Goal: Transaction & Acquisition: Purchase product/service

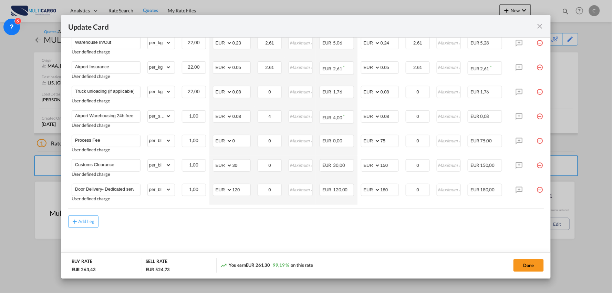
scroll to position [258, 0]
click at [276, 239] on md-content "Freight Please enter leg name Leg Name Already Exists Delete Leg Sub Total AED …" at bounding box center [306, 95] width 476 height 330
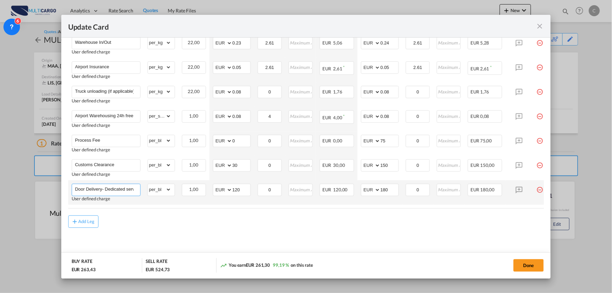
click at [112, 186] on input "Door Delivery- Dedicated service" at bounding box center [107, 189] width 65 height 10
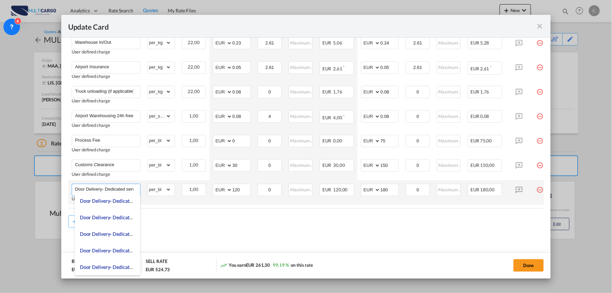
click at [112, 186] on input "Door Delivery- Dedicated service" at bounding box center [107, 189] width 65 height 10
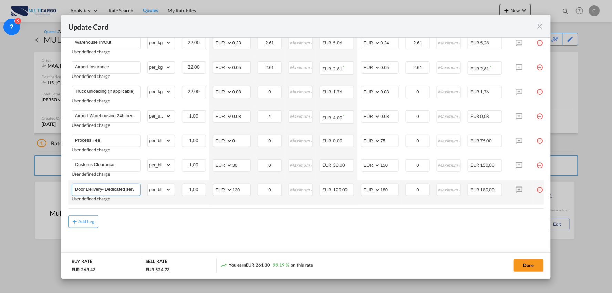
click at [105, 184] on input "Door Delivery- Dedicated service" at bounding box center [107, 189] width 65 height 10
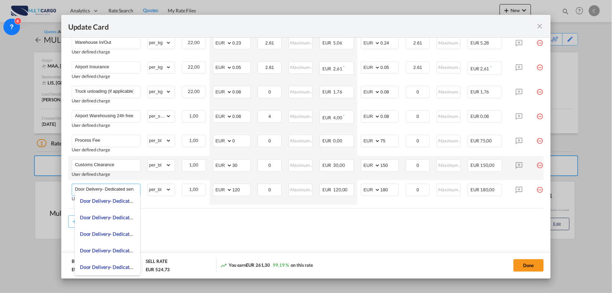
scroll to position [0, 6]
drag, startPoint x: 102, startPoint y: 186, endPoint x: 248, endPoint y: 174, distance: 147.2
click at [248, 174] on tbody "Airport Arrival Charges User defined charge Please Enter Already Exists gross_w…" at bounding box center [312, 92] width 488 height 223
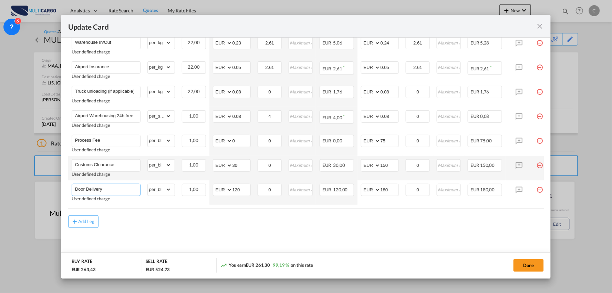
scroll to position [0, 0]
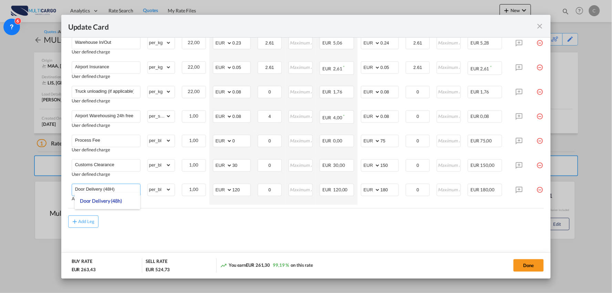
type input "Door Delivery (48H)"
click at [370, 218] on div "Add Leg" at bounding box center [306, 221] width 476 height 12
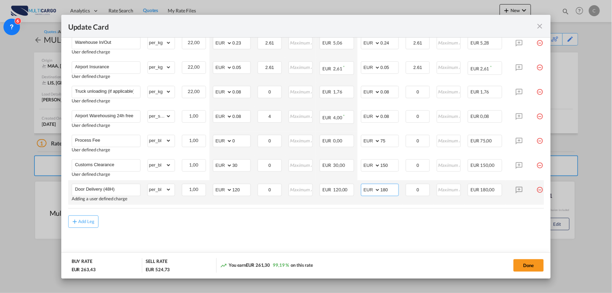
drag, startPoint x: 387, startPoint y: 190, endPoint x: 356, endPoint y: 190, distance: 31.3
click at [356, 190] on tr "Door Delivery (48H) Adding a user defined charge Please Enter Already Exists gr…" at bounding box center [312, 192] width 488 height 24
type input "100"
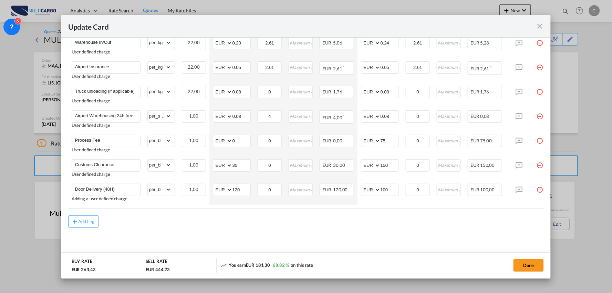
click at [370, 216] on div "Add Leg" at bounding box center [306, 221] width 476 height 12
click at [360, 138] on td "AED AFN ALL AMD ANG AOA ARS AUD AWG AZN BAM BBD BDT BGN BHD BIF BMD BND [PERSON…" at bounding box center [379, 143] width 45 height 24
type input "80"
click at [387, 228] on md-content "Freight Please enter leg name Leg Name Already Exists Delete Leg Sub Total AED …" at bounding box center [306, 95] width 476 height 330
click at [533, 269] on button "Done" at bounding box center [528, 265] width 30 height 12
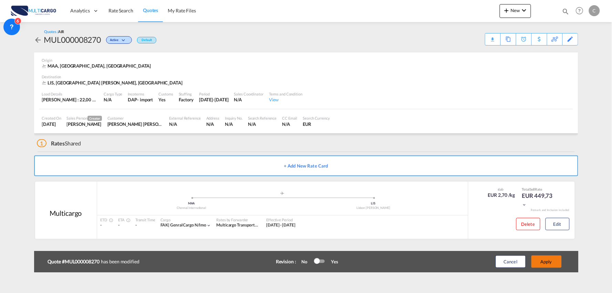
click at [553, 263] on button "Apply" at bounding box center [546, 261] width 30 height 12
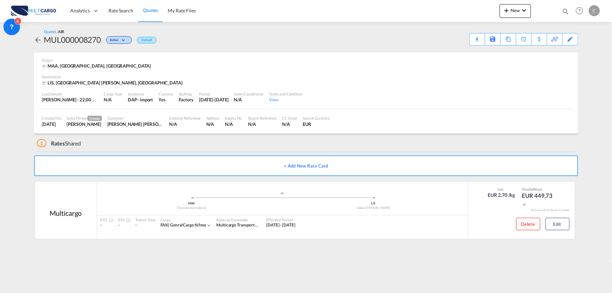
click at [272, 148] on div "1 Rates Shared" at bounding box center [307, 141] width 541 height 17
click at [473, 40] on div "Download Quote" at bounding box center [463, 38] width 35 height 11
drag, startPoint x: 360, startPoint y: 144, endPoint x: 354, endPoint y: 41, distance: 102.5
click at [360, 144] on div "1 Rates Shared" at bounding box center [307, 141] width 541 height 17
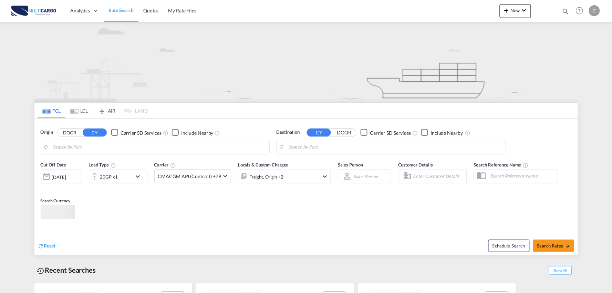
type input "Port of Qingdao, Qingdao, CNTAO"
type input "Leixoes, Leixoes, PTLEI"
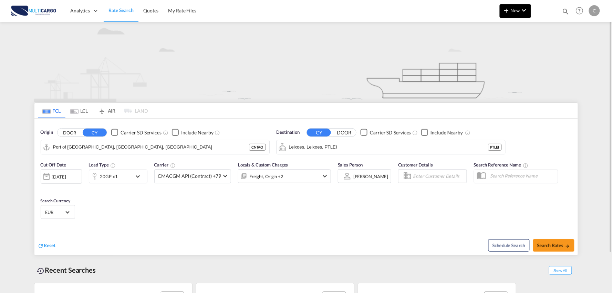
click at [510, 8] on md-icon "icon-plus 400-fg" at bounding box center [506, 10] width 8 height 8
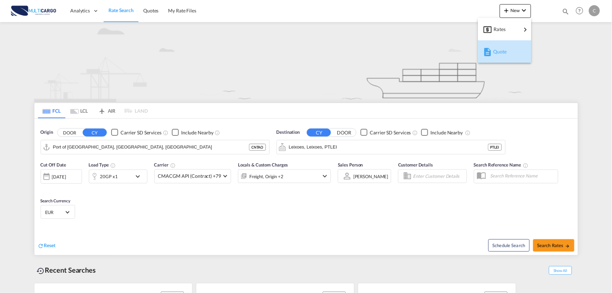
click at [507, 51] on div "Quote" at bounding box center [505, 51] width 25 height 17
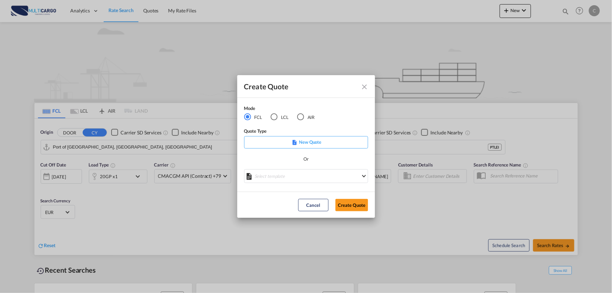
drag, startPoint x: 303, startPoint y: 116, endPoint x: 318, endPoint y: 139, distance: 28.2
click at [302, 116] on div "AIR" at bounding box center [300, 116] width 7 height 7
click at [320, 175] on md-select "Select template 26/02/25 IMP_DAP_AIR_>500 Patricia Barroso | 26 Feb 2025 26/02/…" at bounding box center [306, 176] width 124 height 14
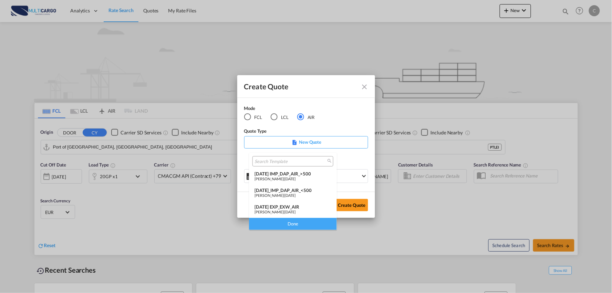
click at [309, 174] on div "26/02/25 IMP_DAP_AIR_>500" at bounding box center [292, 174] width 77 height 6
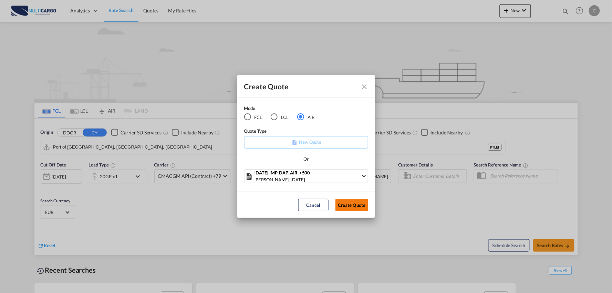
click at [352, 206] on button "Create Quote" at bounding box center [351, 205] width 33 height 12
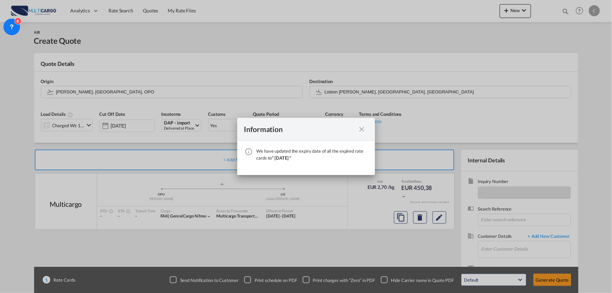
click at [365, 130] on md-icon "icon-close fg-AAA8AD cursor" at bounding box center [362, 129] width 8 height 8
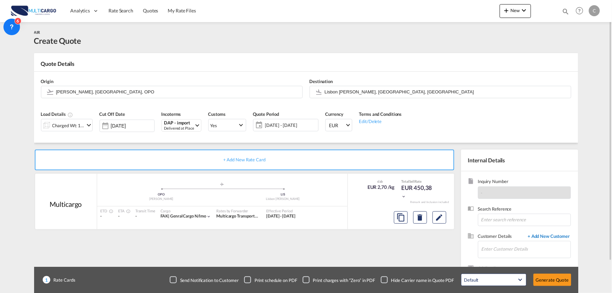
click at [559, 236] on span "+ Add New Customer" at bounding box center [547, 237] width 46 height 8
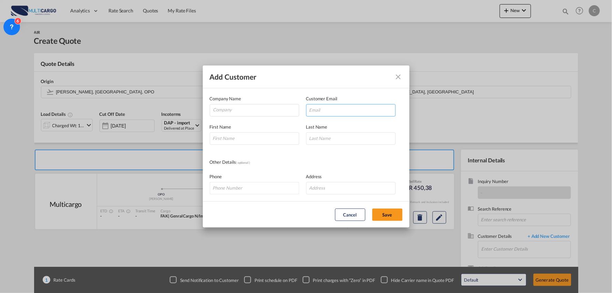
drag, startPoint x: 346, startPoint y: 108, endPoint x: 353, endPoint y: 108, distance: 6.6
click at [346, 108] on input "Add Customer Company ..." at bounding box center [351, 110] width 90 height 12
paste input "leo@sz-sxy.com>"
type input "leo@sz-sxy.com"
click at [319, 163] on div "Other Details ( optional )" at bounding box center [306, 162] width 193 height 8
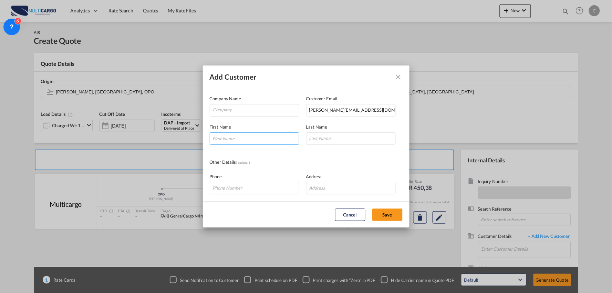
click at [258, 138] on input "Add Customer Company ..." at bounding box center [255, 138] width 90 height 12
type input "lEO"
type input "Liu"
drag, startPoint x: 239, startPoint y: 139, endPoint x: 137, endPoint y: 132, distance: 102.5
click at [145, 133] on div "Add Customer Company Name Customer Email leo@sz-sxy.com First Name lEO Last Nam…" at bounding box center [306, 146] width 612 height 293
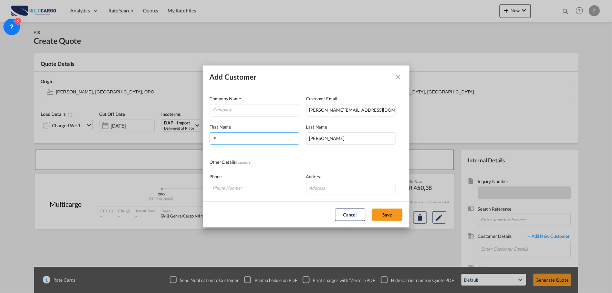
type input "l"
type input "Leo"
drag, startPoint x: 253, startPoint y: 111, endPoint x: 253, endPoint y: 105, distance: 5.2
click at [253, 111] on input "Company" at bounding box center [256, 109] width 86 height 10
paste input "Shenzhen Xiongyuan International Supply Chain Co.,Ltd."
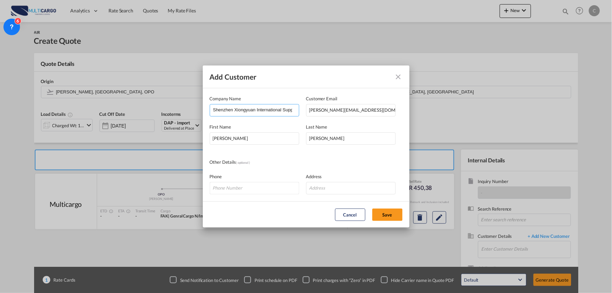
scroll to position [0, 36]
type input "Shenzhen Xiongyuan International Supply Chain Co.,Ltd."
click at [396, 222] on md-dialog-actions "Cancel Save" at bounding box center [306, 214] width 207 height 26
click at [395, 216] on button "Save" at bounding box center [387, 214] width 30 height 12
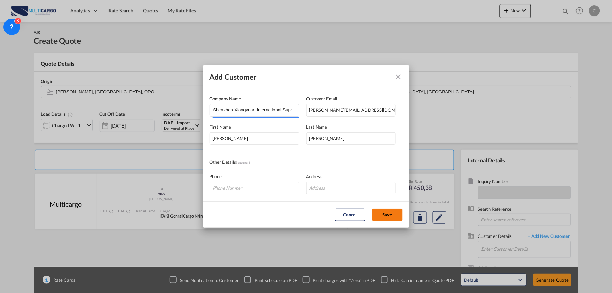
type input "Shenzhen Xiongyuan International Supply Chain Co.,Ltd., Leo Liu, leo@sz-sxy.com"
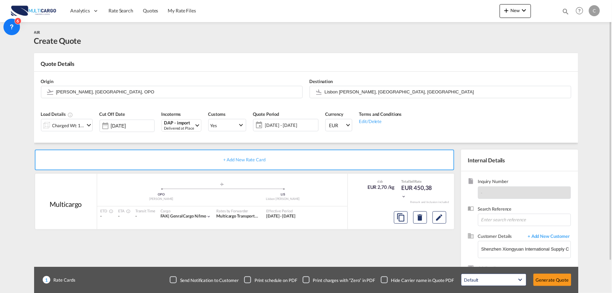
click at [377, 255] on div "+ Add New Rate Card Multicargo added by you .a{fill:#aaa8ad;} .a{fill:#aaa8ad;}…" at bounding box center [246, 221] width 424 height 144
click at [338, 90] on input "Lisbon Portela, Lisbon, LIS" at bounding box center [446, 92] width 243 height 12
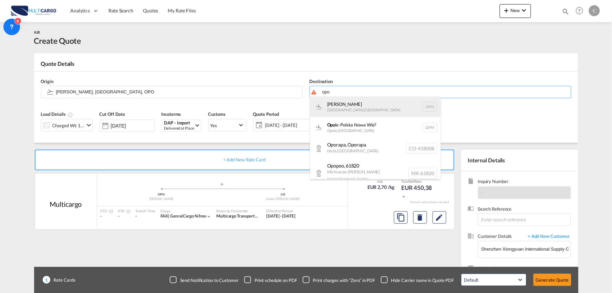
click at [340, 107] on div "Francisco de Sá Carneiro Porto , Portugal OPO" at bounding box center [375, 106] width 131 height 21
type input "Francisco de Sá Carneiro, Porto, OPO"
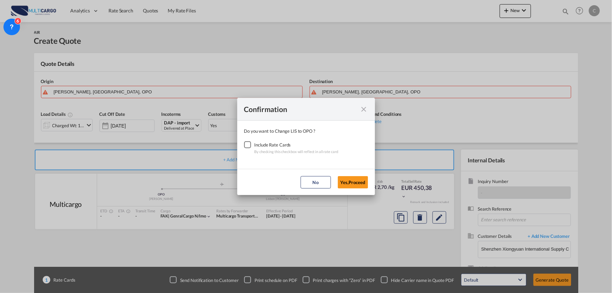
click at [245, 147] on div "Checkbox No Ink" at bounding box center [247, 144] width 7 height 7
drag, startPoint x: 347, startPoint y: 180, endPoint x: 342, endPoint y: 180, distance: 5.2
click at [347, 180] on button "Yes,Proceed" at bounding box center [353, 182] width 30 height 12
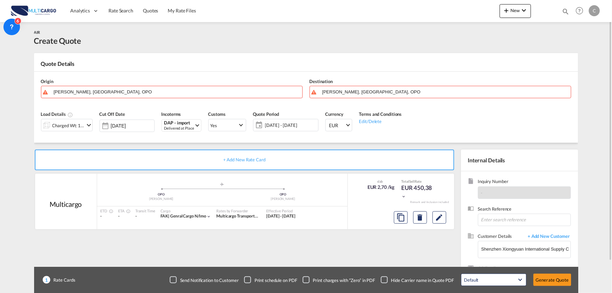
click at [76, 125] on div "Charged Wt: 166,67 KG" at bounding box center [68, 126] width 32 height 10
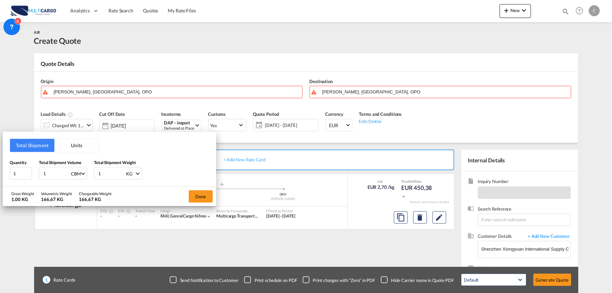
drag, startPoint x: 101, startPoint y: 172, endPoint x: 83, endPoint y: 174, distance: 18.0
click at [84, 174] on div "Quantity 1 Total Shipment Volume 1 CBM CBM CFT KG LB Total Shipment Weight 1 KG…" at bounding box center [110, 169] width 200 height 21
type input "1030"
drag, startPoint x: 49, startPoint y: 170, endPoint x: 9, endPoint y: 175, distance: 39.9
click at [10, 176] on div "Quantity 1 Total Shipment Volume 1 CBM CBM CFT KG LB Total Shipment Weight 1030…" at bounding box center [110, 169] width 200 height 21
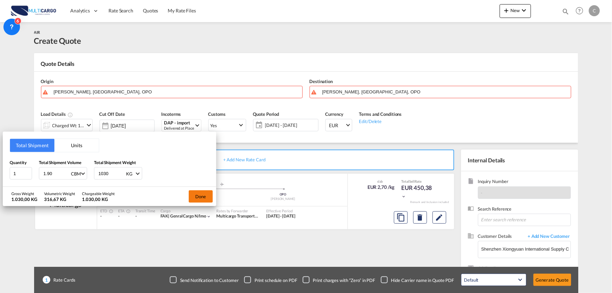
type input "1.90"
click at [212, 198] on button "Done" at bounding box center [201, 196] width 24 height 12
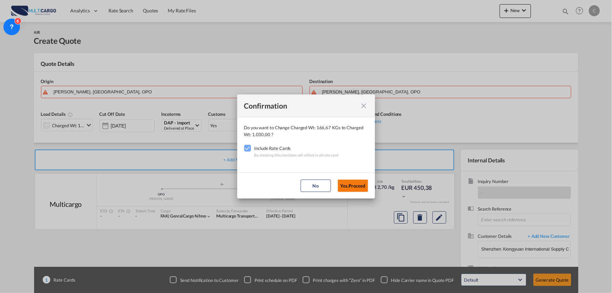
click at [351, 180] on button "Yes,Proceed" at bounding box center [353, 185] width 30 height 12
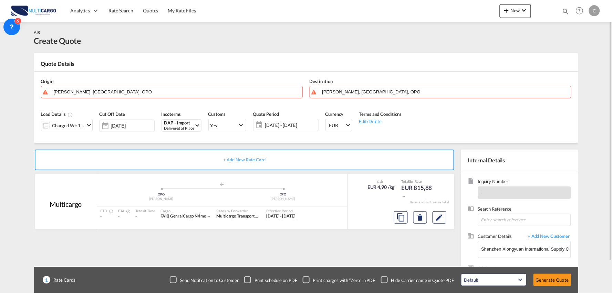
click at [385, 281] on div "Checkbox No Ink" at bounding box center [384, 279] width 7 height 7
click at [101, 92] on input "Francisco de Sá Carneiro, Porto, OPO" at bounding box center [177, 92] width 243 height 12
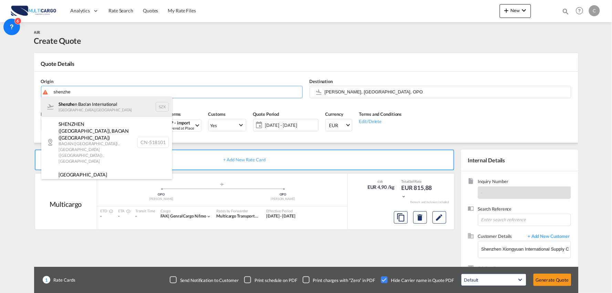
click at [104, 108] on div "Shenzhe n Bao'an International Shenzhen , China SZX" at bounding box center [106, 106] width 131 height 21
type input "Shenzhen Bao'an International, Shenzhen, SZX"
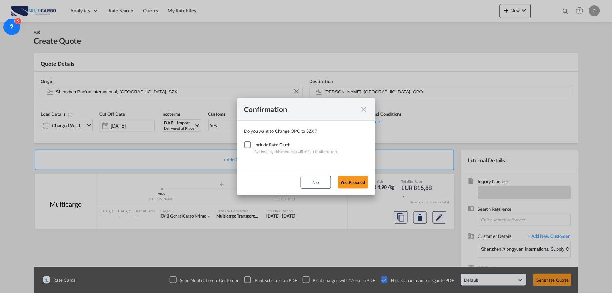
click at [248, 144] on div "Checkbox No Ink" at bounding box center [247, 144] width 7 height 7
click at [354, 181] on button "Yes,Proceed" at bounding box center [353, 182] width 30 height 12
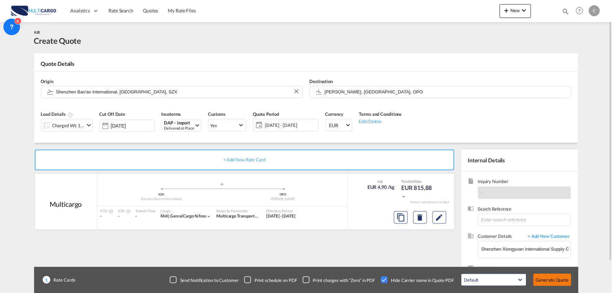
click at [555, 284] on button "Generate Quote" at bounding box center [552, 279] width 38 height 12
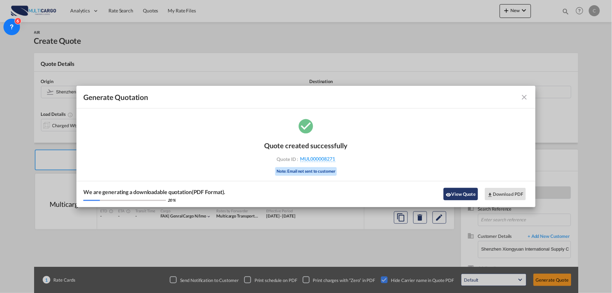
click at [456, 196] on button "View Quote" at bounding box center [461, 194] width 34 height 12
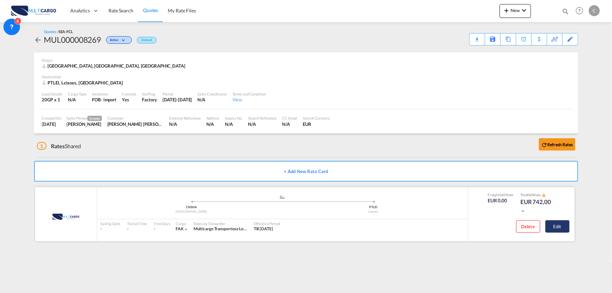
click at [562, 226] on button "Edit" at bounding box center [557, 226] width 24 height 12
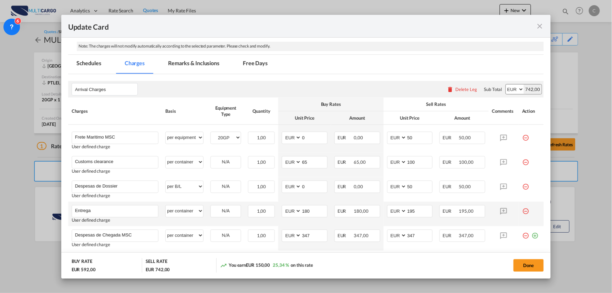
scroll to position [153, 0]
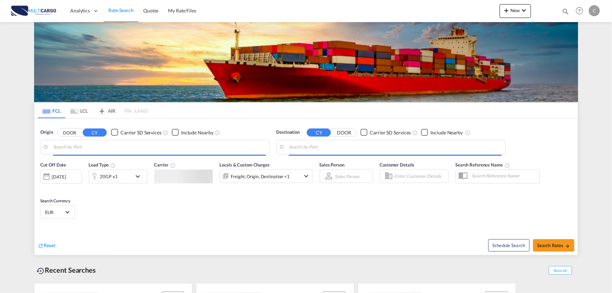
type input "Port of Qingdao, Qingdao, CNTAO"
type input "Leixoes, Leixoes, PTLEI"
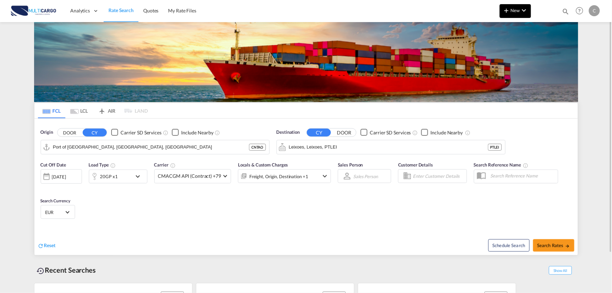
click at [520, 8] on md-icon "icon-chevron-down" at bounding box center [524, 10] width 8 height 8
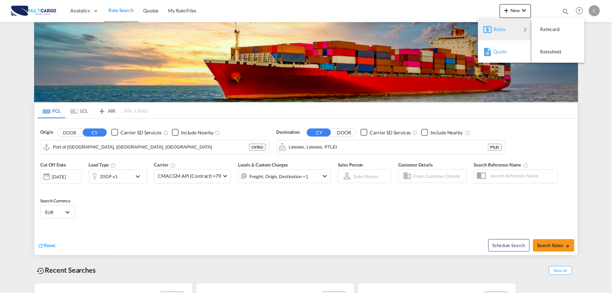
click at [503, 54] on div "Quote" at bounding box center [505, 51] width 25 height 17
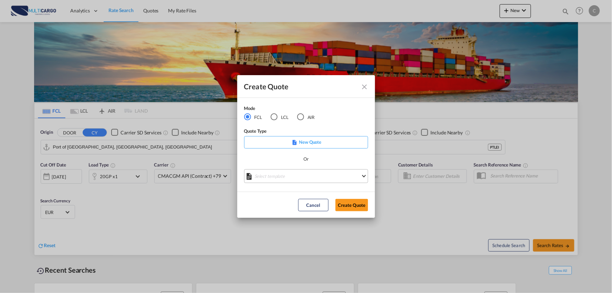
click at [280, 170] on md-select "Select template 25/11/24 IMP_EXW_FCL Patricia Barroso | 25 Nov 2024 25/11/24 IM…" at bounding box center [306, 176] width 124 height 14
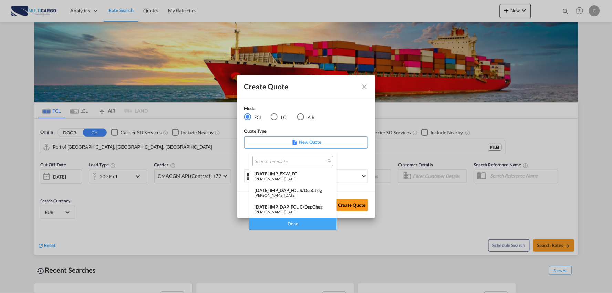
click at [315, 122] on md-backdrop at bounding box center [306, 146] width 612 height 293
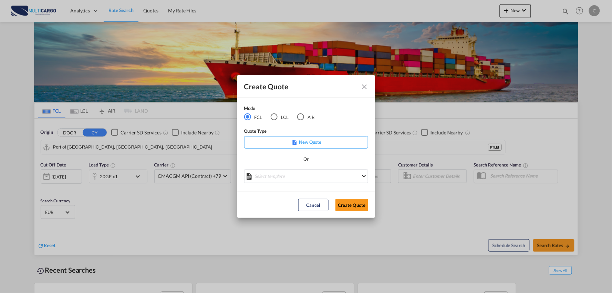
click at [277, 116] on div "LCL" at bounding box center [274, 116] width 7 height 7
click at [310, 179] on md-select "Select template TPS valid up to 31/12 Patricia Barroso | 08 Aug 2025 25/11/24 E…" at bounding box center [306, 176] width 124 height 14
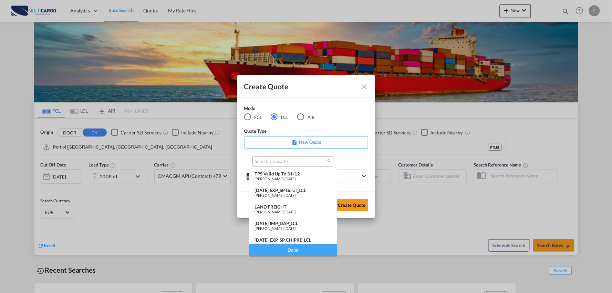
click at [301, 222] on div "25/11/24 IMP_DAP_LCL" at bounding box center [292, 223] width 77 height 6
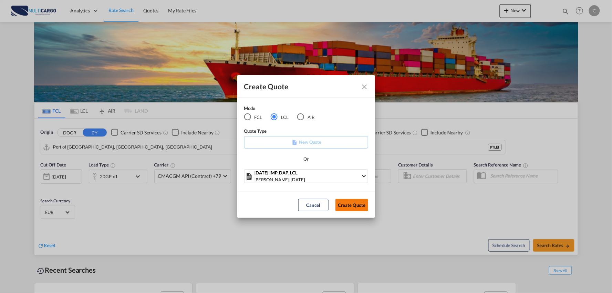
click at [353, 205] on button "Create Quote" at bounding box center [351, 205] width 33 height 12
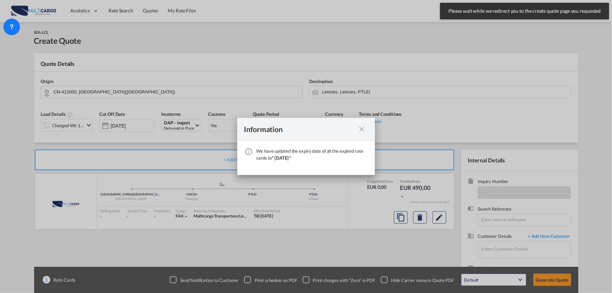
click at [362, 126] on md-icon "icon-close fg-AAA8AD cursor" at bounding box center [362, 129] width 8 height 8
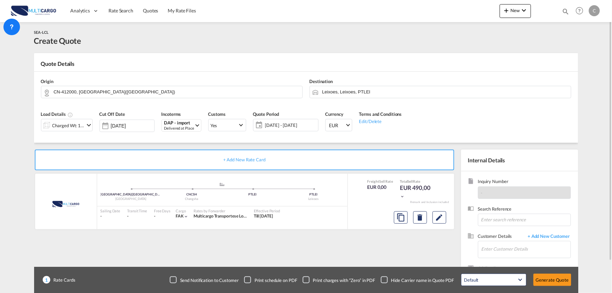
click at [386, 279] on div "Checkbox No Ink" at bounding box center [384, 279] width 7 height 7
click at [545, 237] on span "+ Add New Customer" at bounding box center [547, 237] width 46 height 8
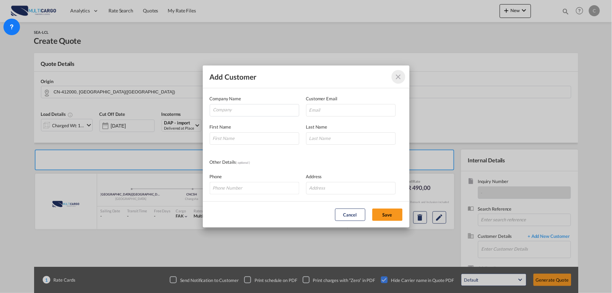
drag, startPoint x: 400, startPoint y: 78, endPoint x: 462, endPoint y: 135, distance: 83.8
click at [400, 79] on md-icon "icon-close" at bounding box center [398, 77] width 8 height 8
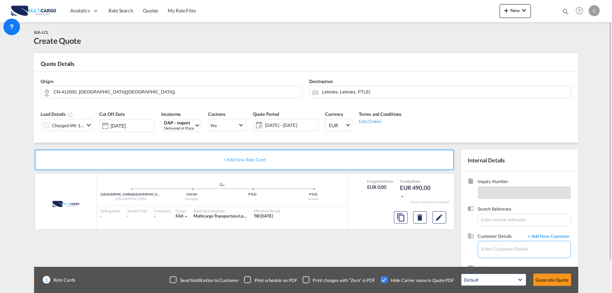
click at [513, 249] on input "Enter Customer Details" at bounding box center [525, 248] width 89 height 15
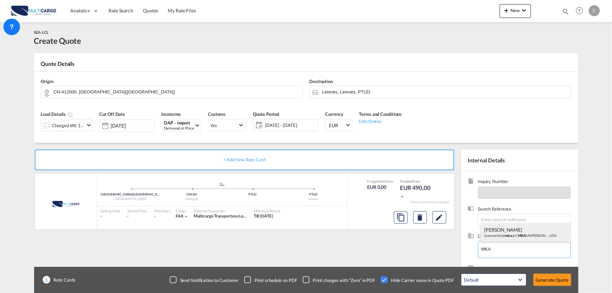
click at [498, 232] on div "João Martins joaomartins@ mka .pt | MKA UNIPESSOAL - , LDA" at bounding box center [526, 232] width 90 height 19
type input "MKA UNIPESSOAL - , LDA, João Martins, joaomartins@mka.pt"
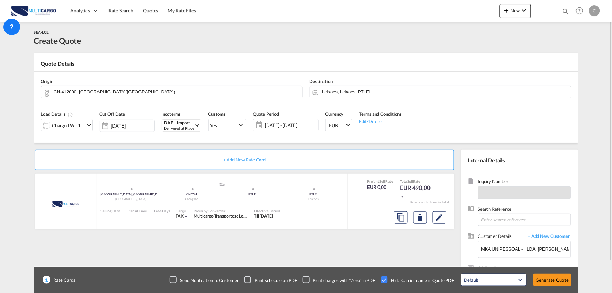
click at [377, 248] on div "+ Add New Rate Card MultiCargo added by you ZHUZHOU(株洲市) - 412000 - HUNAN - Chi…" at bounding box center [246, 221] width 424 height 144
click at [64, 129] on div "Charged Wt: 1,00 W/M" at bounding box center [68, 126] width 32 height 10
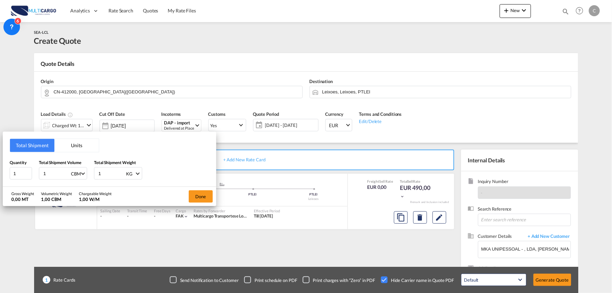
drag, startPoint x: 99, startPoint y: 173, endPoint x: 74, endPoint y: 172, distance: 24.5
click at [76, 170] on div "Quantity 1 Total Shipment Volume 1 CBM CBM CFT Total Shipment Weight 1 KG KG LB" at bounding box center [110, 169] width 200 height 21
drag, startPoint x: 35, startPoint y: 175, endPoint x: 26, endPoint y: 176, distance: 9.4
click at [26, 176] on div "Quantity 1 Total Shipment Volume 1 CBM CBM CFT Total Shipment Weight 1 KG KG LB" at bounding box center [110, 169] width 200 height 21
type input "8"
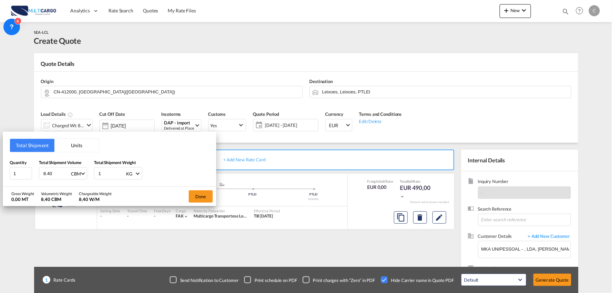
type input "8.40"
drag, startPoint x: 103, startPoint y: 173, endPoint x: 90, endPoint y: 174, distance: 12.4
click at [90, 174] on div "Quantity 1 Total Shipment Volume 8.40 CBM CBM CFT Total Shipment Weight 1 KG KG…" at bounding box center [110, 169] width 200 height 21
type input "323"
type input "323.50"
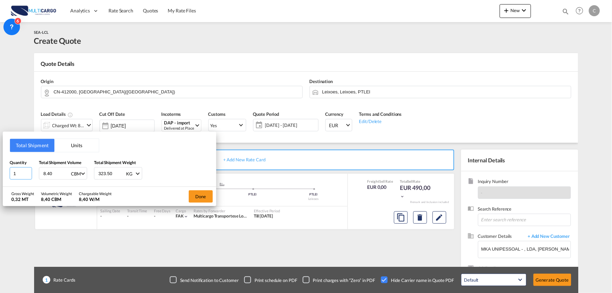
drag, startPoint x: 16, startPoint y: 171, endPoint x: 11, endPoint y: 171, distance: 4.8
click at [11, 171] on input "1" at bounding box center [21, 173] width 22 height 12
type input "50"
click at [204, 195] on button "Done" at bounding box center [201, 196] width 24 height 12
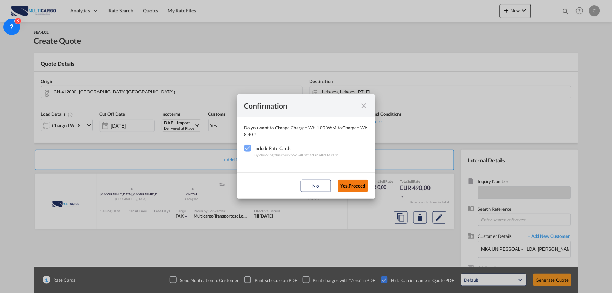
click at [353, 184] on button "Yes,Proceed" at bounding box center [353, 185] width 30 height 12
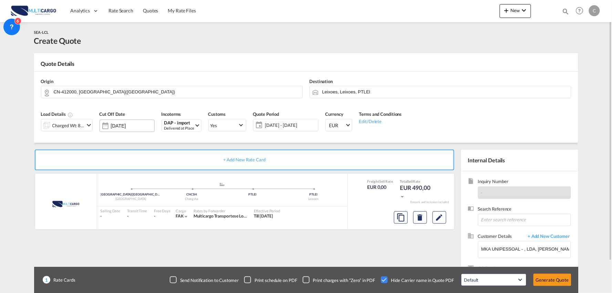
drag, startPoint x: 149, startPoint y: 126, endPoint x: 181, endPoint y: 128, distance: 32.1
click at [150, 126] on input "01 Sep 2025" at bounding box center [132, 126] width 43 height 6
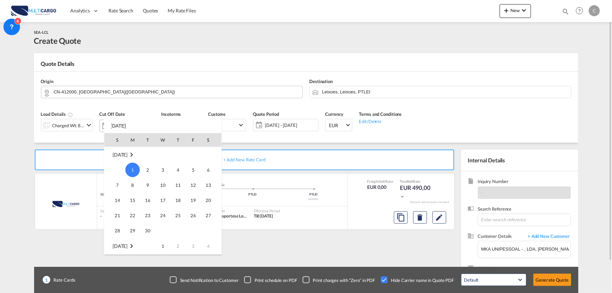
click at [200, 91] on div at bounding box center [306, 146] width 612 height 293
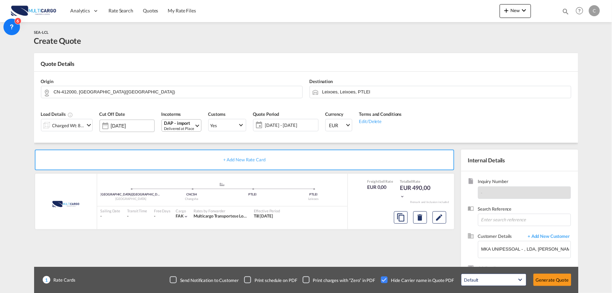
click at [183, 123] on div "DAP - import" at bounding box center [179, 123] width 30 height 5
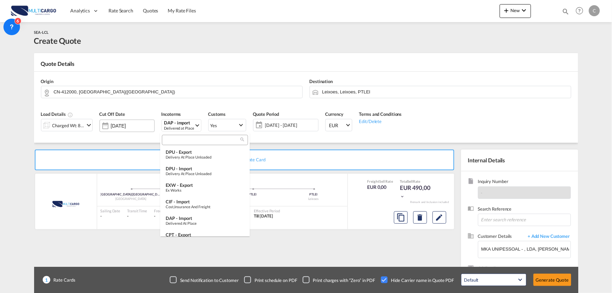
scroll to position [36, 0]
click at [182, 141] on input "search" at bounding box center [202, 140] width 76 height 6
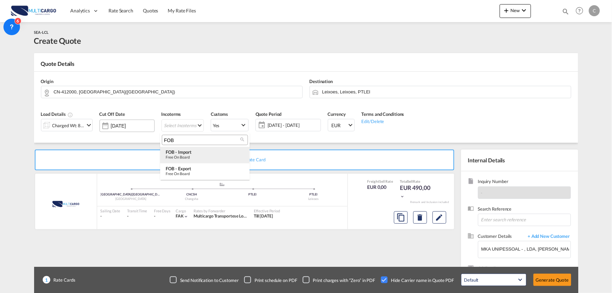
type input "FOB"
click at [200, 153] on div "FOB - import" at bounding box center [205, 152] width 79 height 6
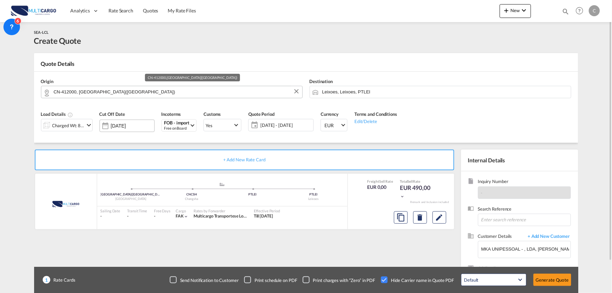
click at [149, 97] on md-autocomplete "CN-412000, ZHUZHOU(株洲市)" at bounding box center [176, 92] width 246 height 12
click at [142, 93] on input "CN-412000, ZHUZHOU(株洲市)" at bounding box center [176, 92] width 245 height 12
click at [125, 94] on input "CN-412000, ZHUZHOU(株洲市)" at bounding box center [176, 92] width 245 height 12
drag, startPoint x: 125, startPoint y: 94, endPoint x: -12, endPoint y: 93, distance: 137.4
click at [0, 93] on html "Analytics Reports Dashboard Rate Search Quotes My Rate Files" at bounding box center [306, 146] width 612 height 293
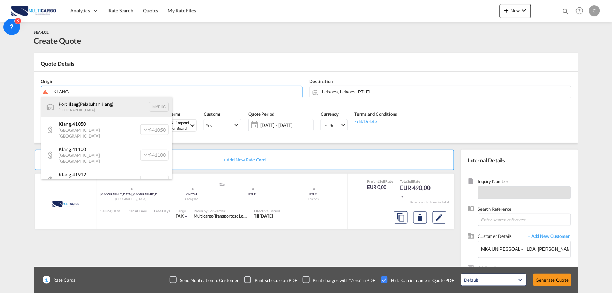
click at [82, 104] on div "Port Klang (Pelabuhan Klang ) Malaysia MYPKG" at bounding box center [106, 106] width 131 height 21
type input "Port Klang (Pelabuhan Klang), MYPKG"
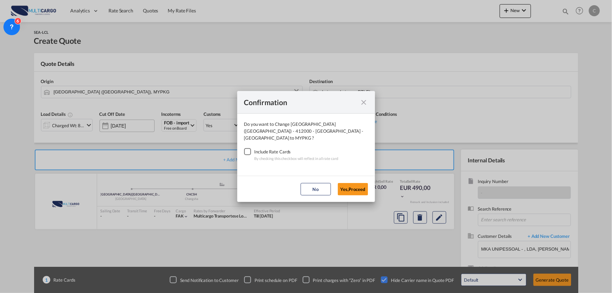
click at [248, 148] on div "Checkbox No Ink" at bounding box center [247, 151] width 7 height 7
click at [362, 187] on button "Yes,Proceed" at bounding box center [353, 189] width 30 height 12
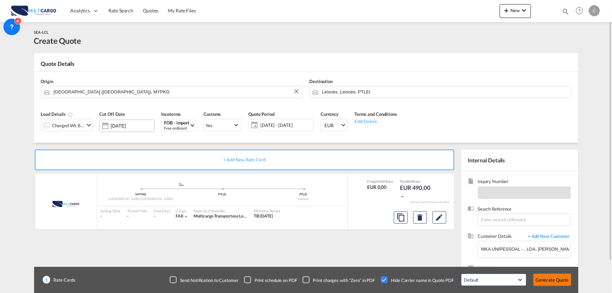
click at [552, 280] on button "Generate Quote" at bounding box center [552, 279] width 38 height 12
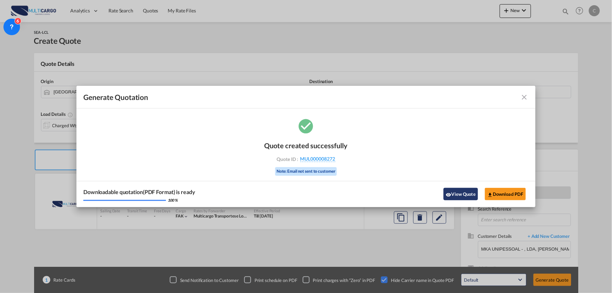
click at [462, 194] on button "View Quote" at bounding box center [461, 194] width 34 height 12
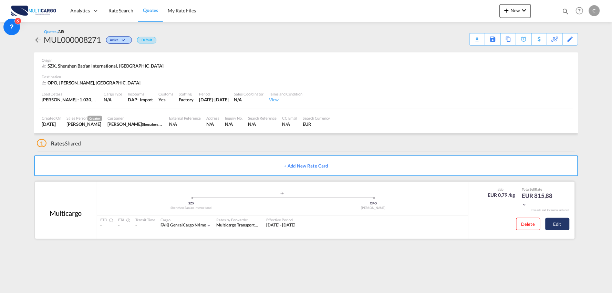
click at [565, 230] on button "Edit" at bounding box center [557, 224] width 24 height 12
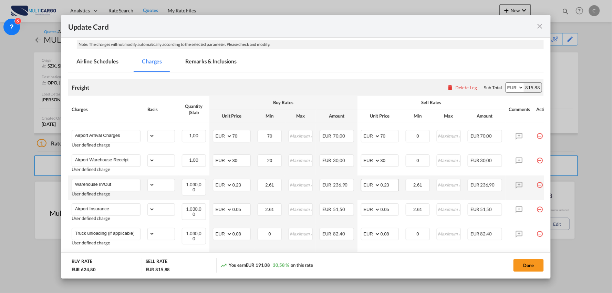
select select "per_bl"
select select "per_kg"
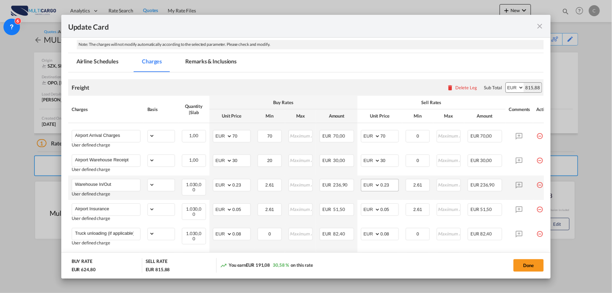
select select "per_shipment"
select select "per_bl"
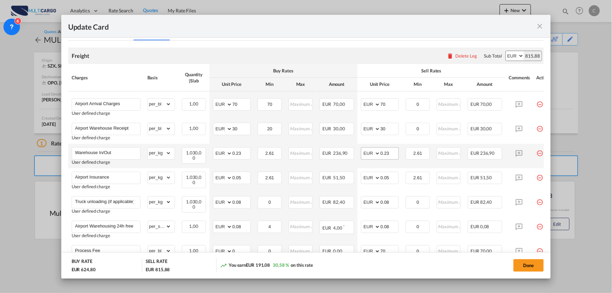
scroll to position [153, 0]
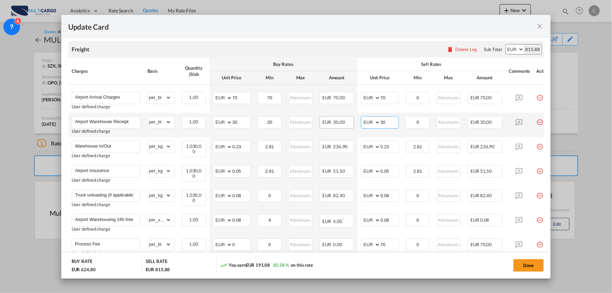
drag, startPoint x: 364, startPoint y: 124, endPoint x: 350, endPoint y: 127, distance: 13.6
click at [351, 125] on tr "Airport Warehouse Receipt User defined charge Please Enter Already Exists gross…" at bounding box center [312, 125] width 488 height 24
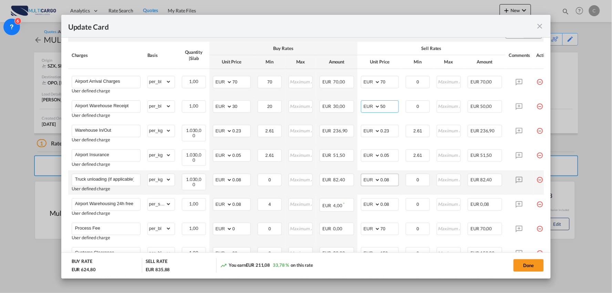
scroll to position [191, 0]
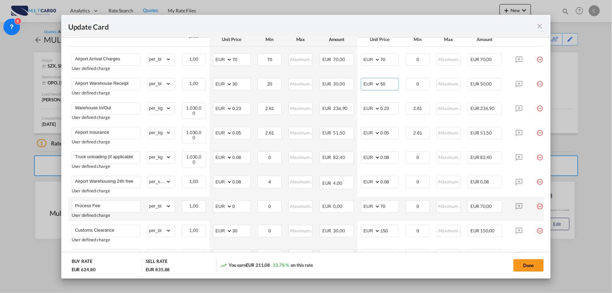
type input "50"
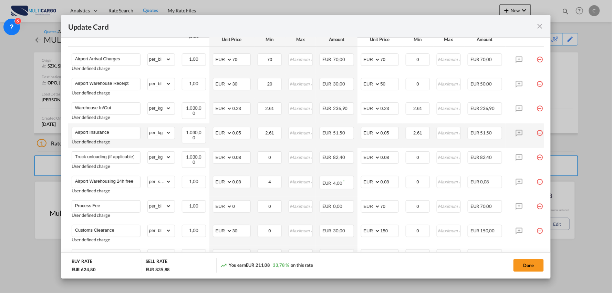
scroll to position [229, 0]
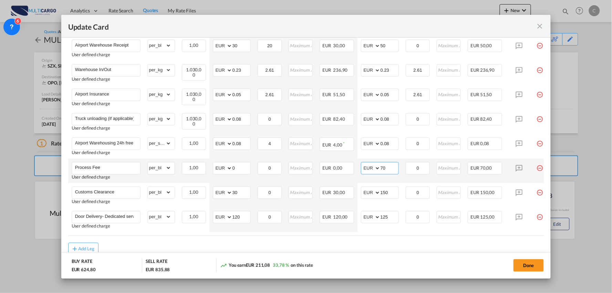
drag, startPoint x: 390, startPoint y: 168, endPoint x: 383, endPoint y: 168, distance: 6.9
click at [383, 168] on input "70" at bounding box center [390, 167] width 18 height 10
type input "7"
drag, startPoint x: 391, startPoint y: 168, endPoint x: 347, endPoint y: 174, distance: 44.5
click at [356, 173] on tr "Process Fee User defined charge Please Enter Already Exists gross_weight volume…" at bounding box center [312, 170] width 488 height 24
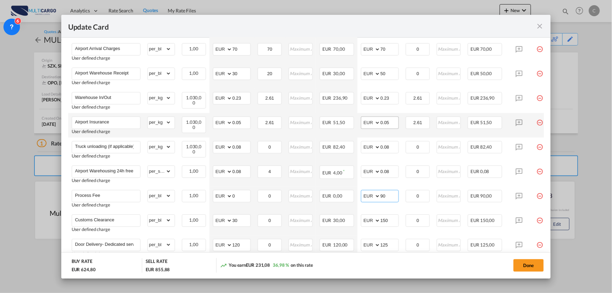
scroll to position [191, 0]
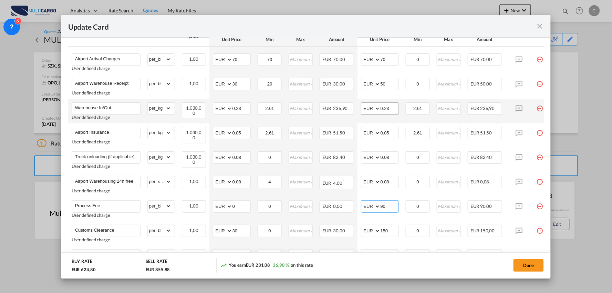
type input "90"
click at [393, 112] on input "0.23" at bounding box center [390, 108] width 18 height 10
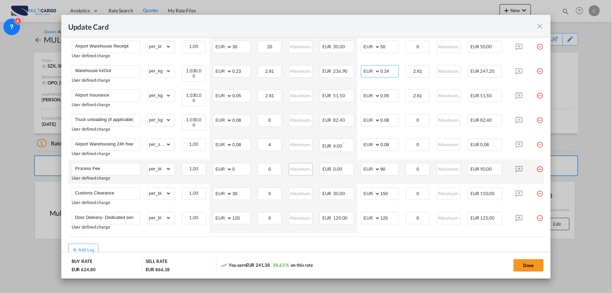
scroll to position [258, 0]
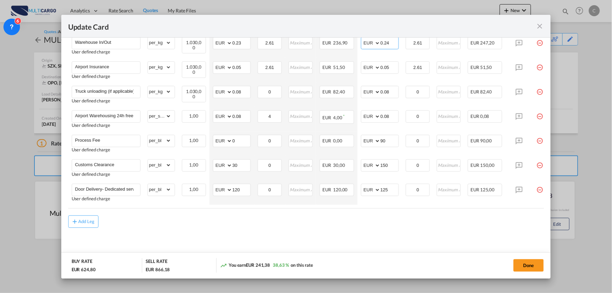
type input "0.24"
click at [393, 222] on div "Add Leg" at bounding box center [306, 221] width 476 height 12
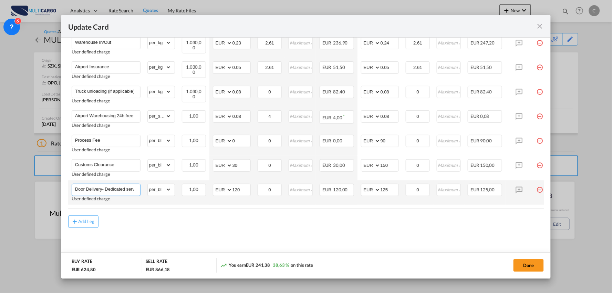
click at [104, 184] on input "Door Delivery- Dedicated service" at bounding box center [107, 189] width 65 height 10
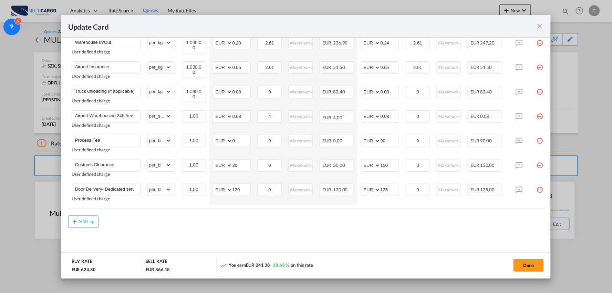
click at [386, 233] on md-content "Freight Please enter leg name Leg Name Already Exists Delete Leg Sub Total AED …" at bounding box center [306, 95] width 476 height 330
click at [381, 244] on md-content "Freight Please enter leg name Leg Name Already Exists Delete Leg Sub Total AED …" at bounding box center [306, 95] width 476 height 330
click at [289, 236] on md-content "Freight Please enter leg name Leg Name Already Exists Delete Leg Sub Total AED …" at bounding box center [306, 95] width 476 height 330
click at [253, 230] on md-content "Freight Please enter leg name Leg Name Already Exists Delete Leg Sub Total AED …" at bounding box center [306, 95] width 476 height 330
click at [215, 225] on div "Add Leg" at bounding box center [306, 221] width 476 height 12
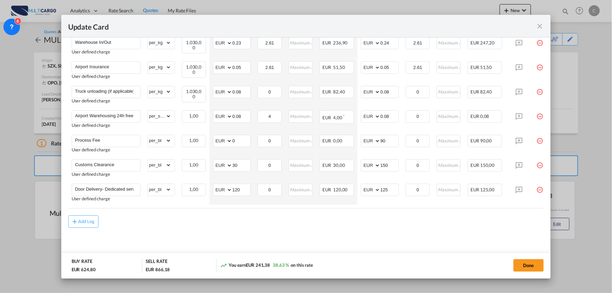
click at [259, 229] on md-content "Freight Please enter leg name Leg Name Already Exists Delete Leg Sub Total AED …" at bounding box center [306, 95] width 476 height 330
click at [256, 233] on md-content "Freight Please enter leg name Leg Name Already Exists Delete Leg Sub Total AED …" at bounding box center [306, 95] width 476 height 330
